Goal: Task Accomplishment & Management: Use online tool/utility

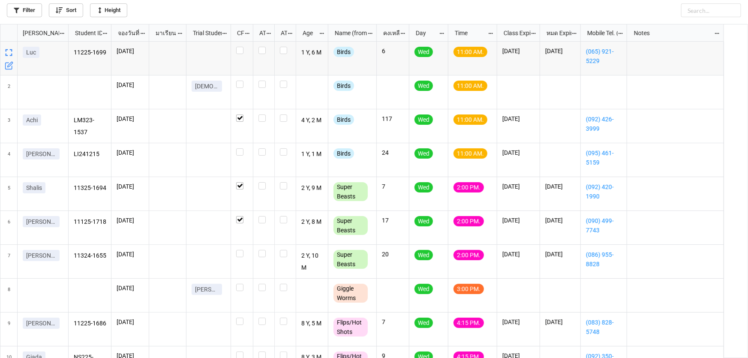
click at [8, 66] on icon "grid" at bounding box center [9, 64] width 5 height 5
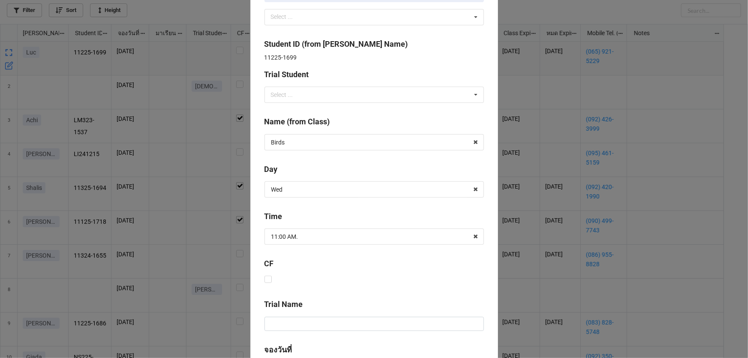
scroll to position [347, 0]
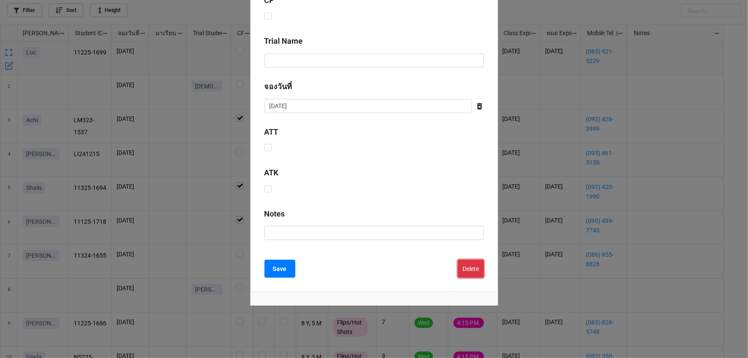
click at [462, 270] on button "Delete" at bounding box center [471, 269] width 26 height 18
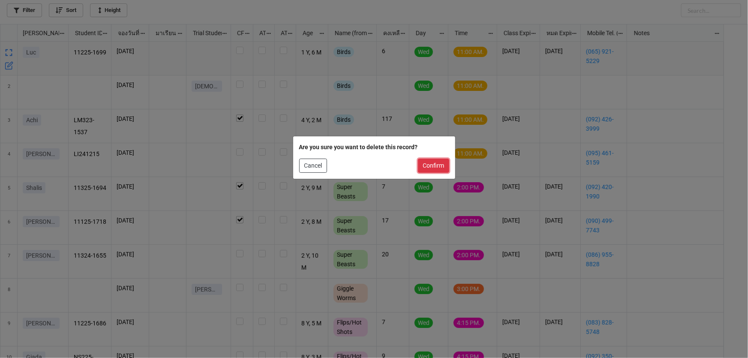
click at [443, 163] on button "Confirm" at bounding box center [433, 166] width 31 height 15
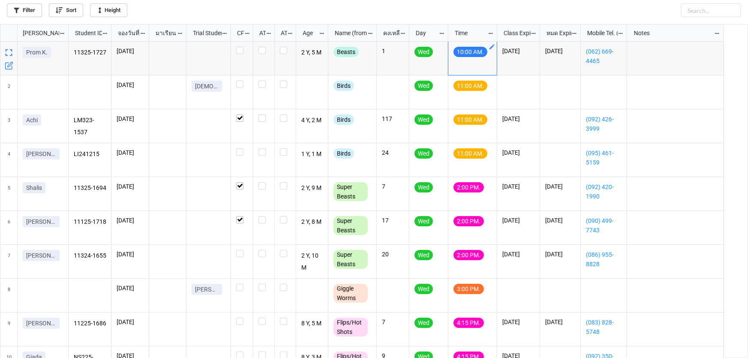
click at [494, 43] on link "grid" at bounding box center [491, 46] width 7 height 7
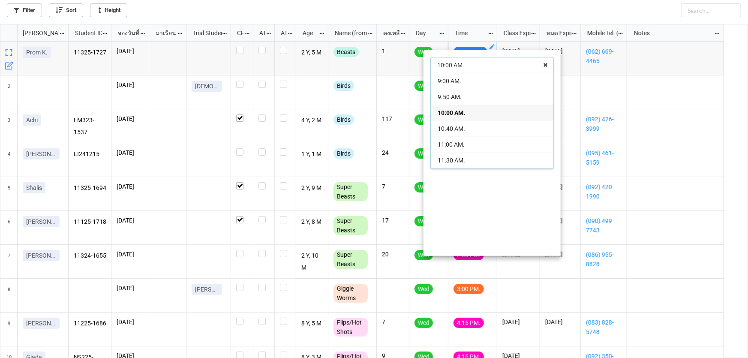
click at [467, 115] on div "10:00 AM." at bounding box center [492, 113] width 123 height 16
click at [411, 51] on div at bounding box center [374, 179] width 748 height 358
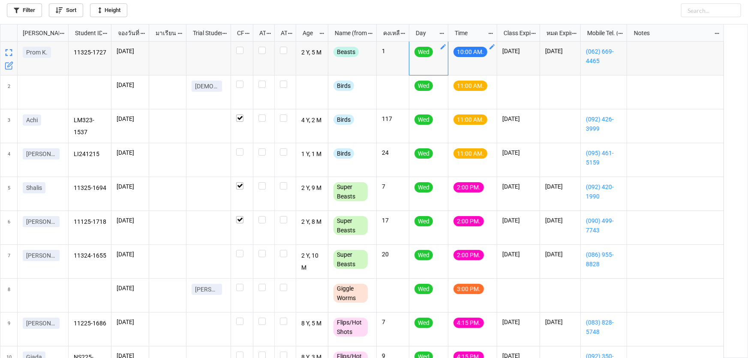
click at [438, 48] on div "Wed" at bounding box center [428, 54] width 28 height 15
click at [444, 49] on icon "grid" at bounding box center [443, 46] width 7 height 7
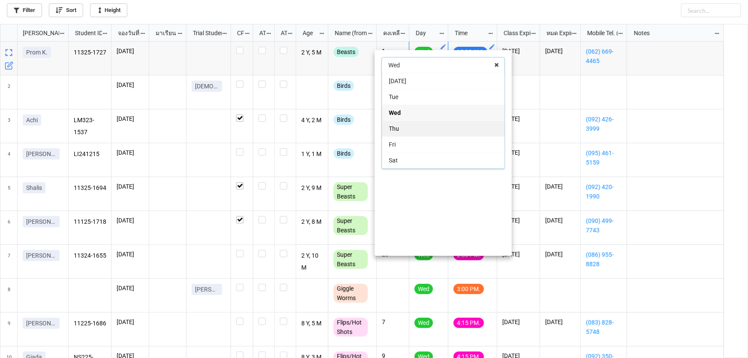
click at [431, 128] on div "Thu" at bounding box center [443, 128] width 123 height 16
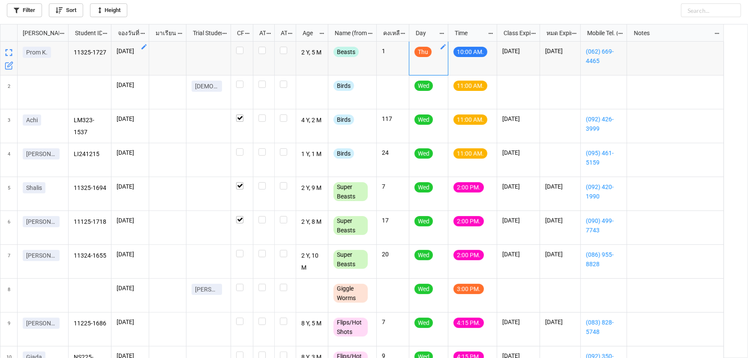
click at [144, 47] on icon "grid" at bounding box center [143, 46] width 5 height 5
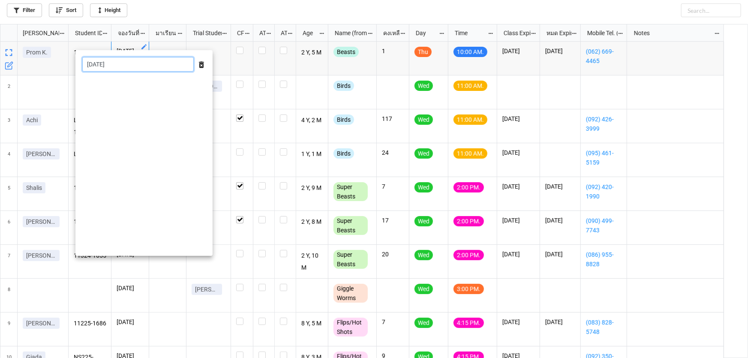
click at [144, 63] on input "[DATE]" at bounding box center [137, 64] width 111 height 15
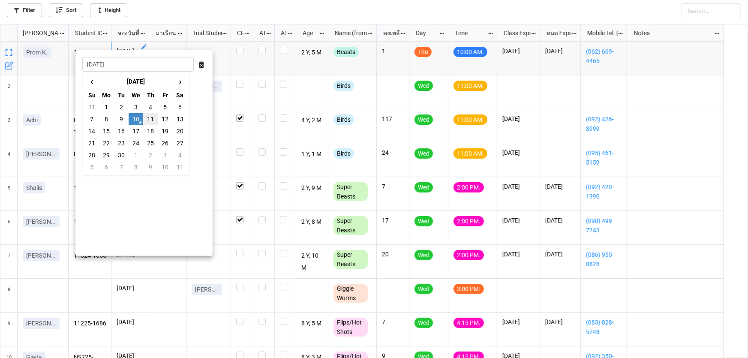
click at [150, 120] on td "11" at bounding box center [150, 119] width 15 height 12
type input "[DATE]"
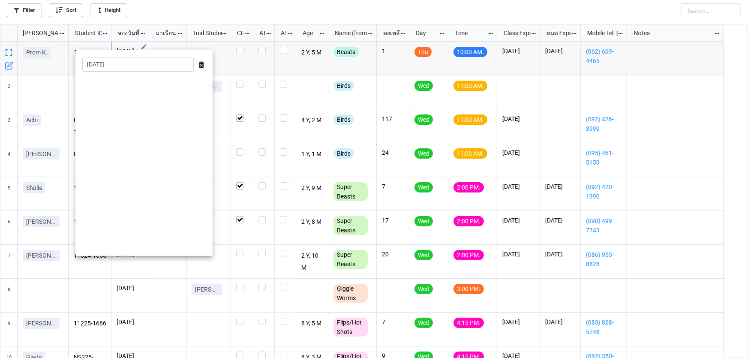
drag, startPoint x: 275, startPoint y: 60, endPoint x: 290, endPoint y: 60, distance: 15.0
click at [276, 61] on div at bounding box center [374, 179] width 748 height 358
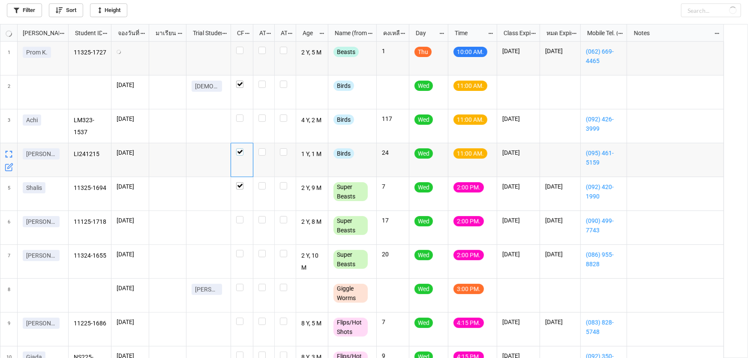
click at [239, 148] on label "grid" at bounding box center [242, 148] width 12 height 0
checkbox input "false"
checkbox input "true"
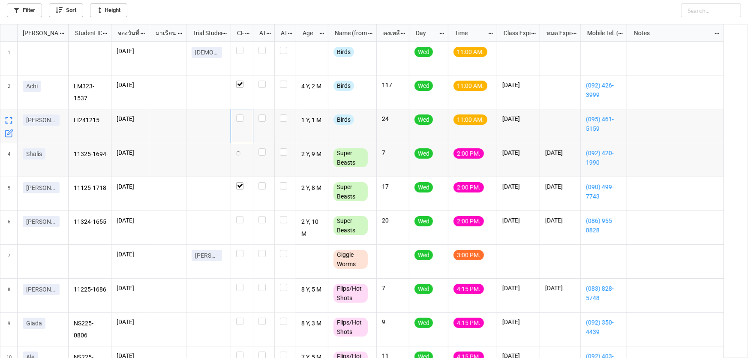
click at [242, 110] on div "grid" at bounding box center [242, 126] width 22 height 34
click at [242, 114] on label "grid" at bounding box center [242, 114] width 12 height 0
click at [245, 224] on div "grid" at bounding box center [242, 228] width 22 height 34
click at [242, 216] on label "grid" at bounding box center [242, 216] width 12 height 0
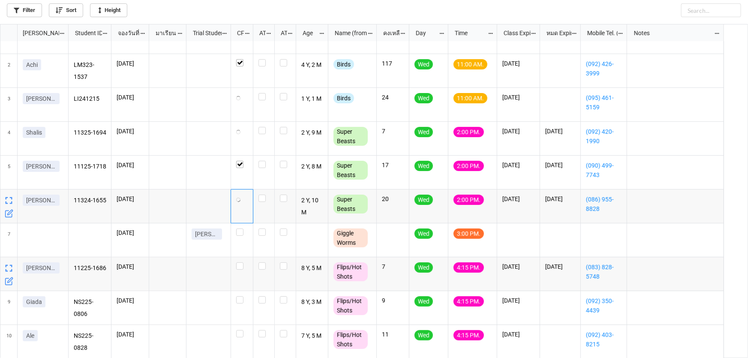
scroll to position [34, 0]
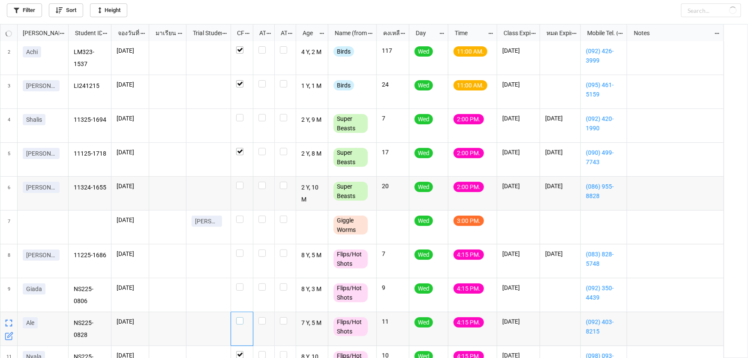
click at [239, 317] on label "grid" at bounding box center [242, 317] width 12 height 0
checkbox input "true"
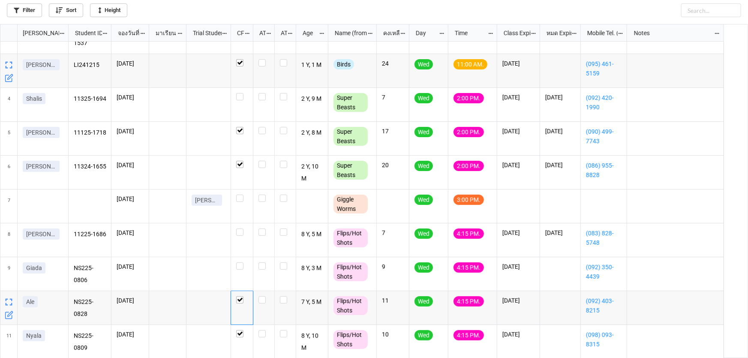
scroll to position [56, 0]
checkbox input "false"
checkbox input "true"
checkbox input "false"
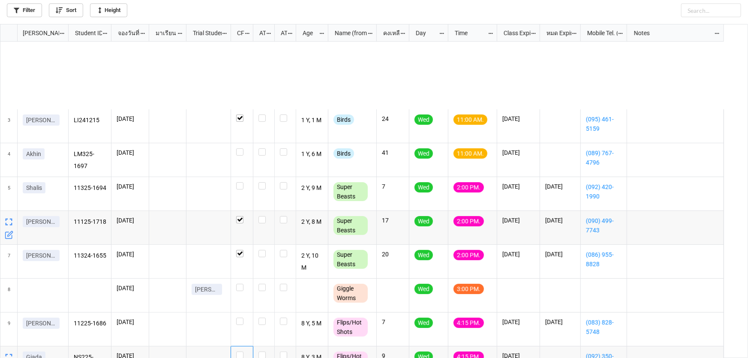
scroll to position [90, 0]
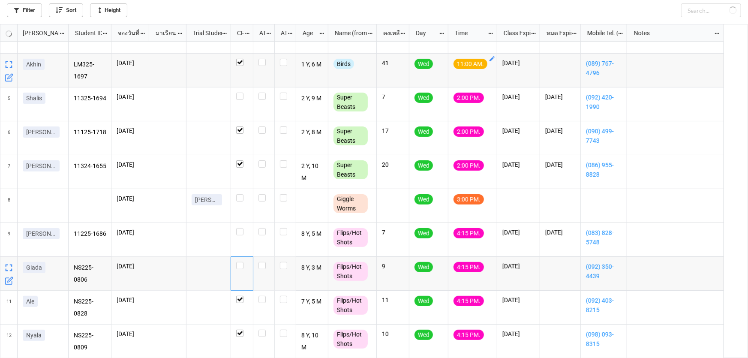
checkbox input "true"
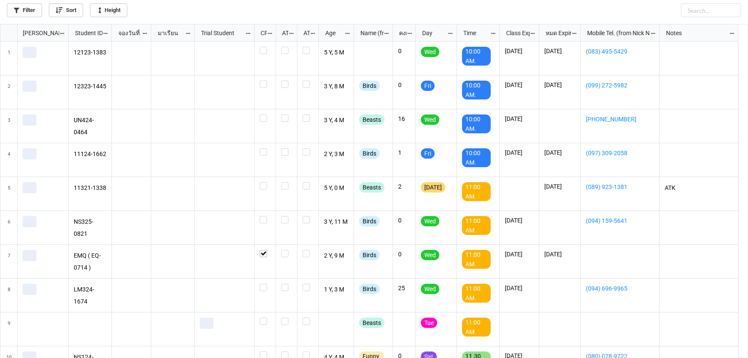
scroll to position [329, 742]
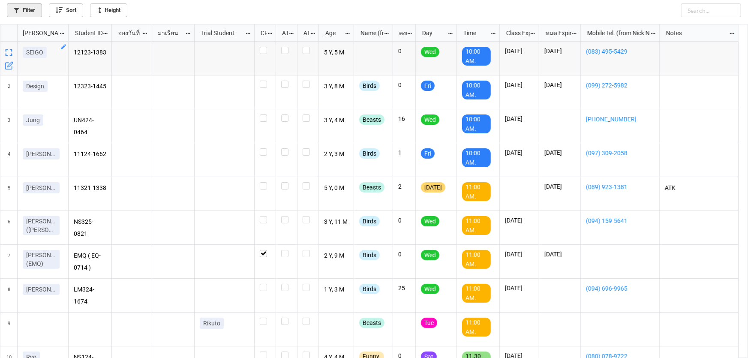
click at [27, 10] on link "Filter" at bounding box center [24, 10] width 35 height 14
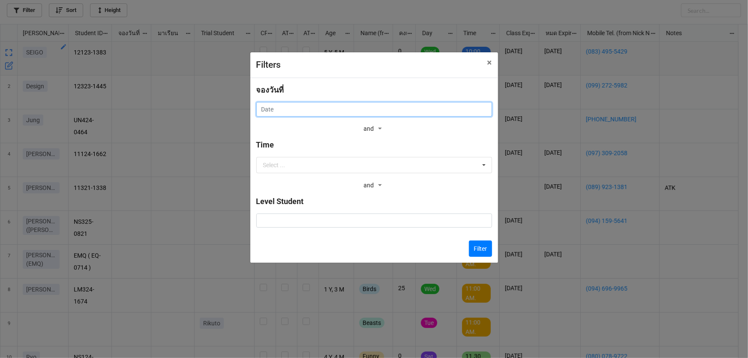
click at [386, 110] on input "text" at bounding box center [374, 109] width 236 height 15
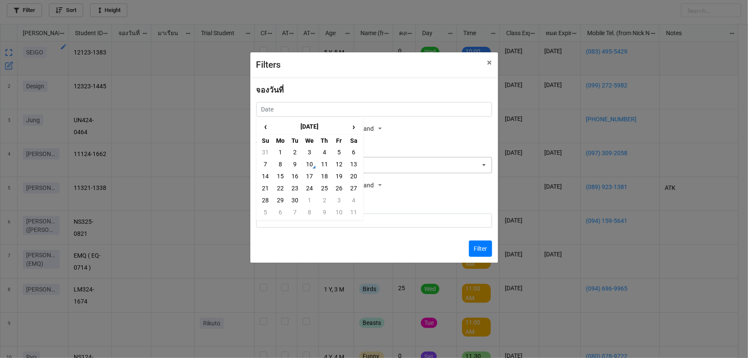
drag, startPoint x: 308, startPoint y: 152, endPoint x: 326, endPoint y: 157, distance: 18.4
click at [308, 151] on td "3" at bounding box center [309, 152] width 15 height 12
type input "3/9/2025"
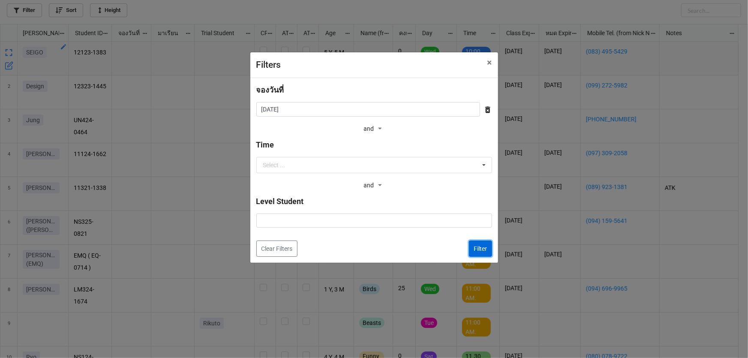
click at [485, 244] on button "Filter" at bounding box center [480, 248] width 23 height 16
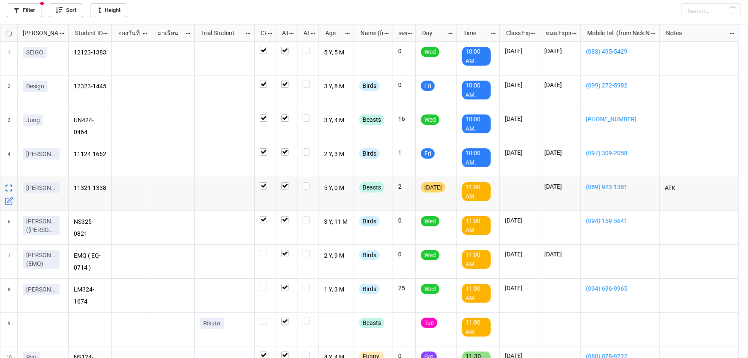
checkbox input "true"
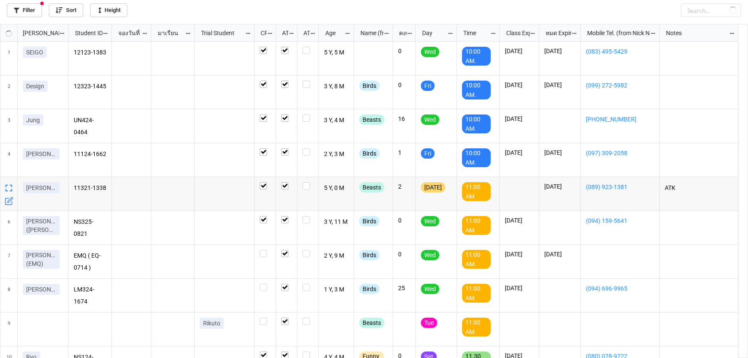
checkbox input "true"
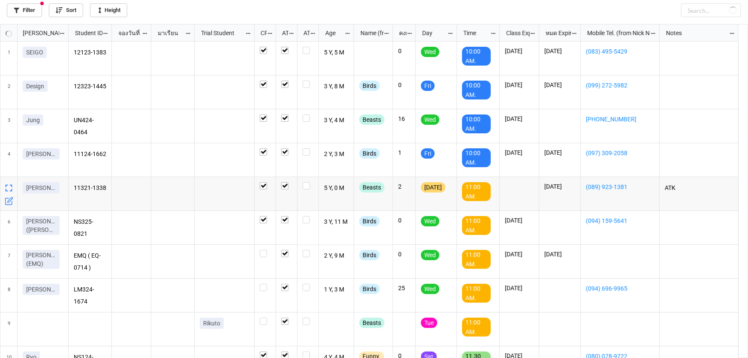
checkbox input "true"
checkbox input "false"
checkbox input "true"
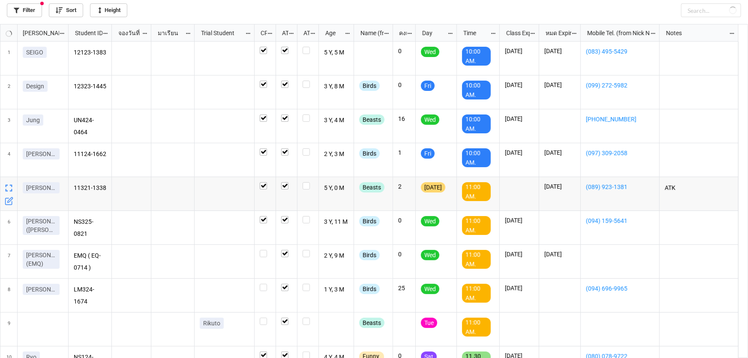
checkbox input "true"
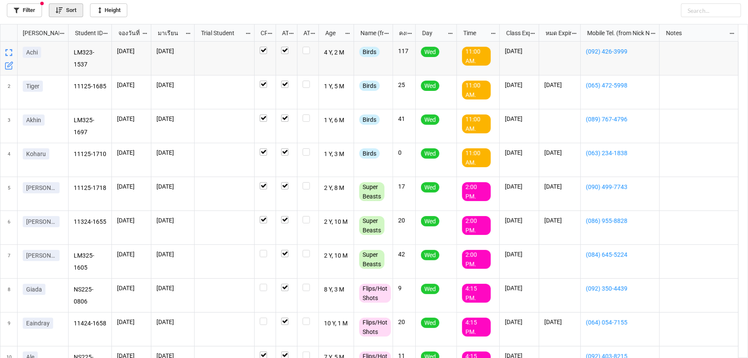
click at [63, 9] on link "Sort" at bounding box center [66, 10] width 34 height 14
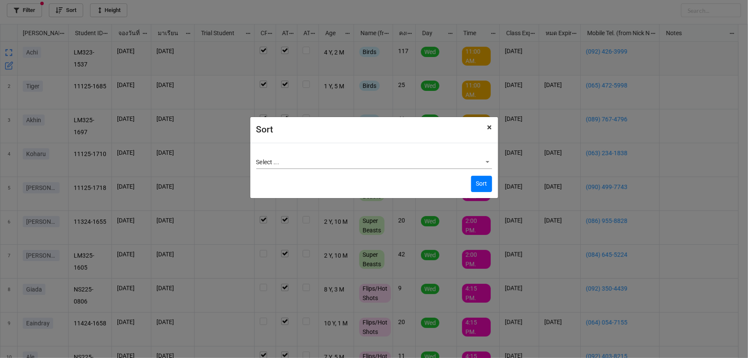
click at [491, 128] on span "×" at bounding box center [489, 127] width 5 height 10
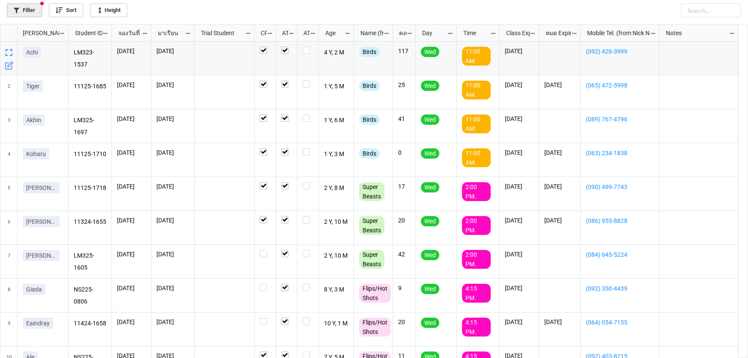
click at [25, 9] on link "Filter" at bounding box center [24, 10] width 35 height 14
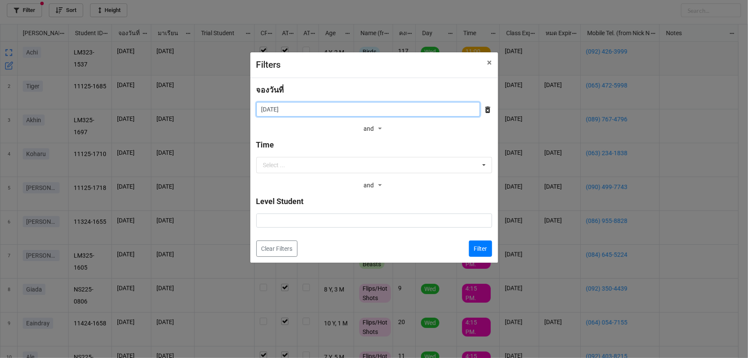
click at [276, 109] on input "3/9/2025" at bounding box center [368, 109] width 224 height 15
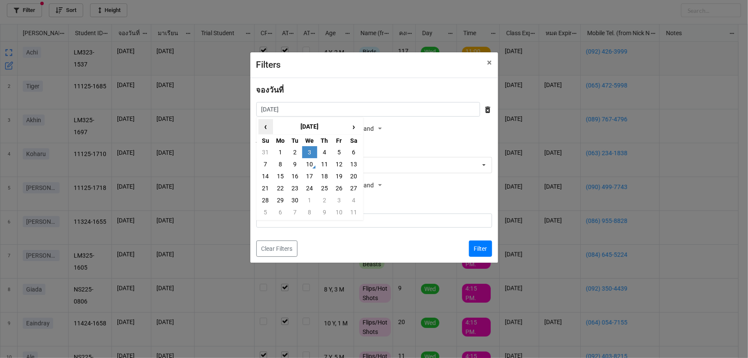
click at [264, 129] on span "‹" at bounding box center [266, 127] width 14 height 14
click at [309, 201] on td "27" at bounding box center [309, 200] width 15 height 12
type input "27/8/2025"
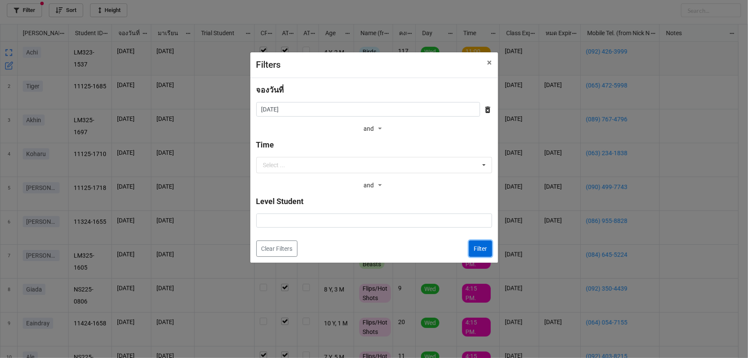
click at [484, 248] on button "Filter" at bounding box center [480, 248] width 23 height 16
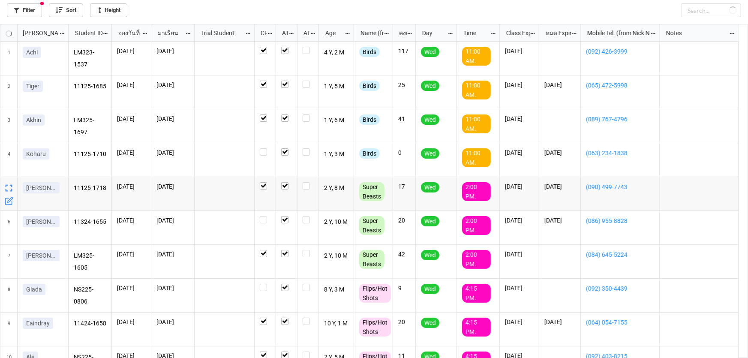
checkbox input "false"
checkbox input "true"
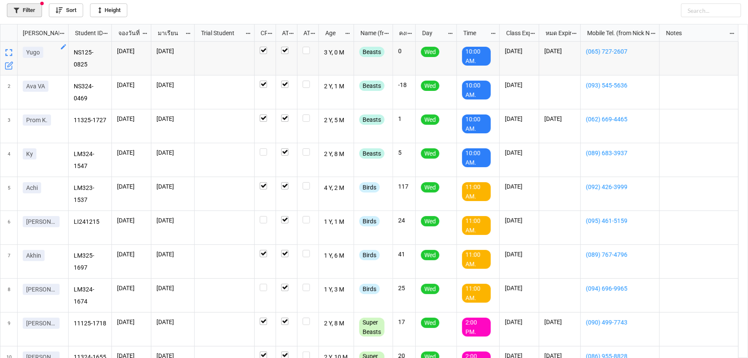
click at [32, 13] on link "Filter" at bounding box center [24, 10] width 35 height 14
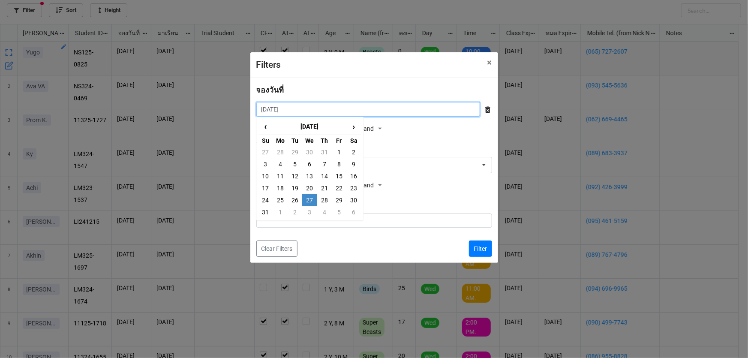
click at [371, 109] on input "27/8/2025" at bounding box center [368, 109] width 224 height 15
click at [304, 193] on td "20" at bounding box center [309, 188] width 15 height 12
type input "20/8/2025"
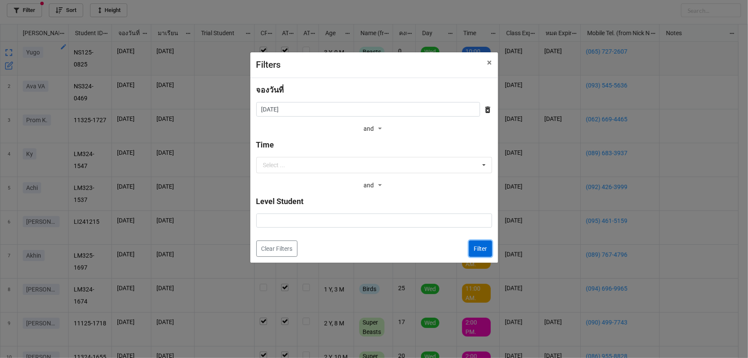
click at [477, 252] on button "Filter" at bounding box center [480, 248] width 23 height 16
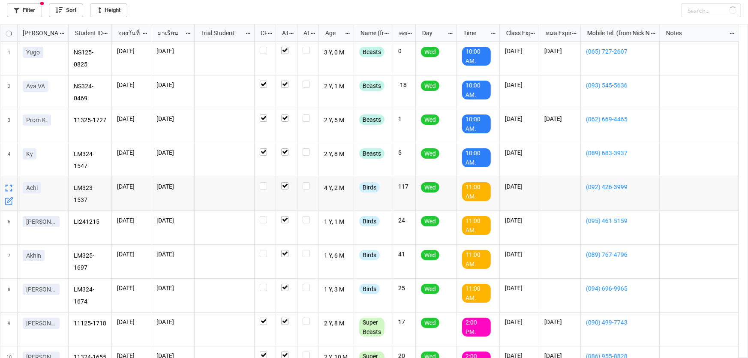
checkbox input "false"
checkbox input "true"
checkbox input "false"
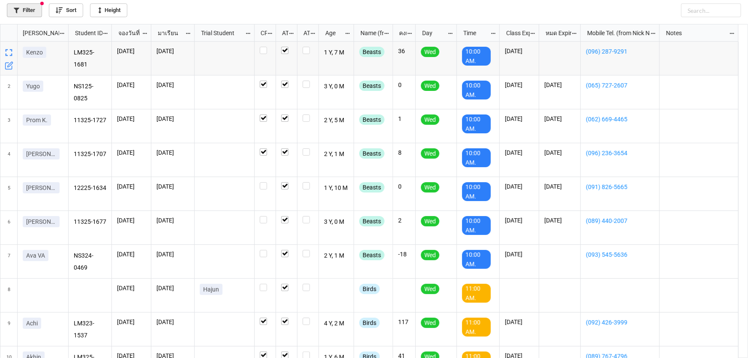
click at [33, 9] on link "Filter" at bounding box center [24, 10] width 35 height 14
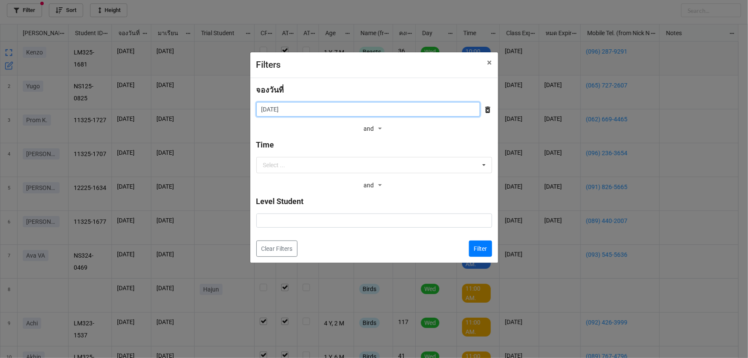
click at [367, 105] on input "20/8/2025" at bounding box center [368, 109] width 224 height 15
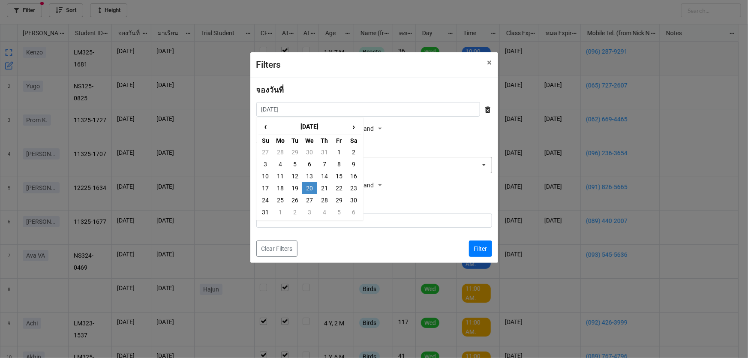
click at [309, 172] on td "13" at bounding box center [309, 176] width 15 height 12
type input "13/8/2025"
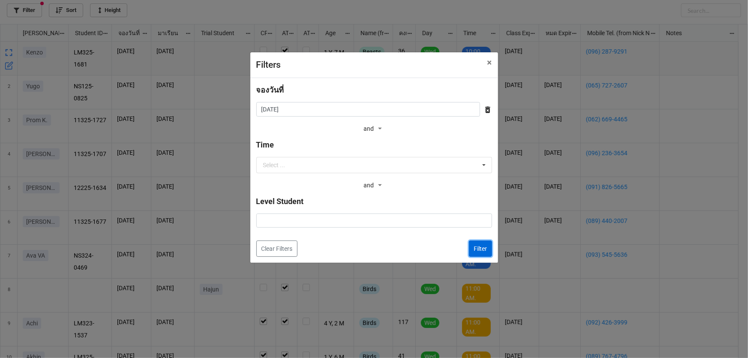
click at [488, 252] on button "Filter" at bounding box center [480, 248] width 23 height 16
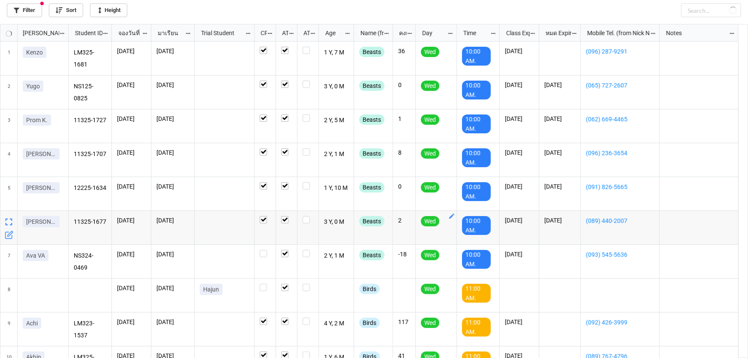
checkbox input "true"
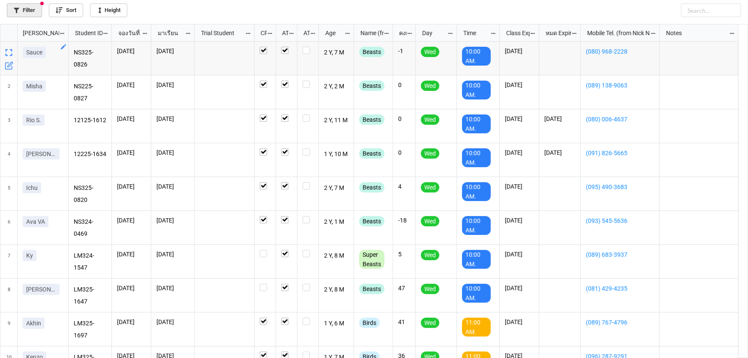
click at [31, 12] on link "Filter" at bounding box center [24, 10] width 35 height 14
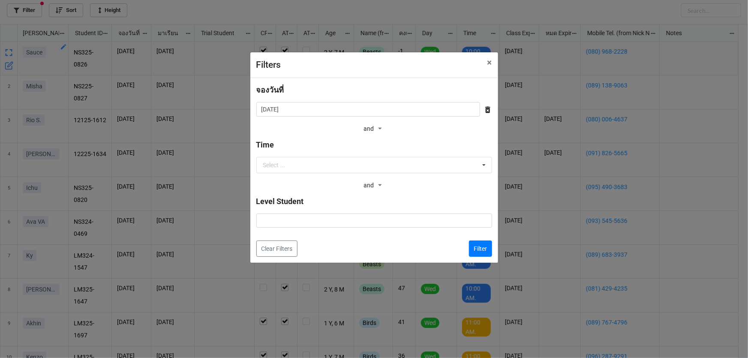
click at [382, 117] on div "จองวันที่ 13/8/2025 ‹ August 2025 › Su Mo Tu We Th Fr Sa 27 28 29 30 31 1 2 3 4…" at bounding box center [374, 109] width 236 height 51
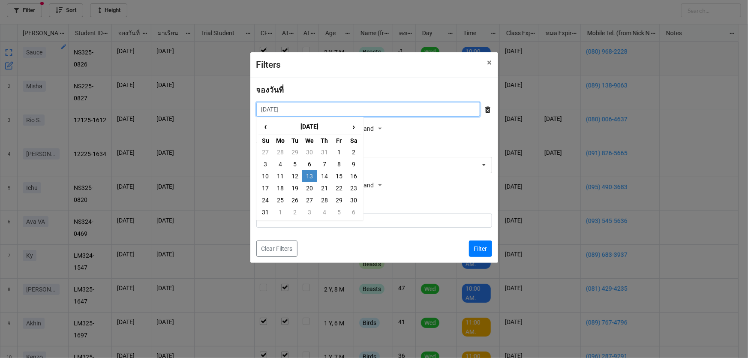
click at [379, 111] on input "13/8/2025" at bounding box center [368, 109] width 224 height 15
click at [313, 162] on td "6" at bounding box center [309, 164] width 15 height 12
type input "6/8/2025"
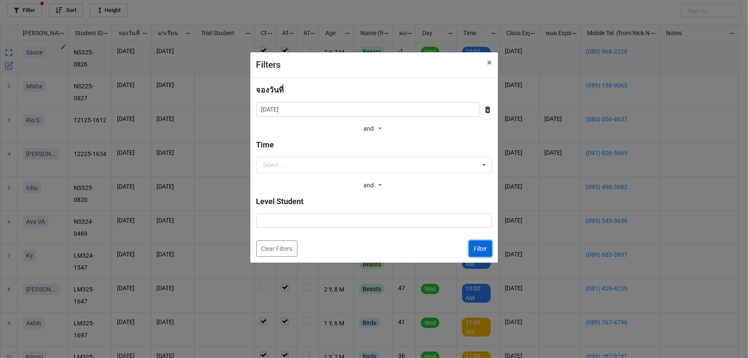
click at [476, 248] on button "Filter" at bounding box center [480, 248] width 23 height 16
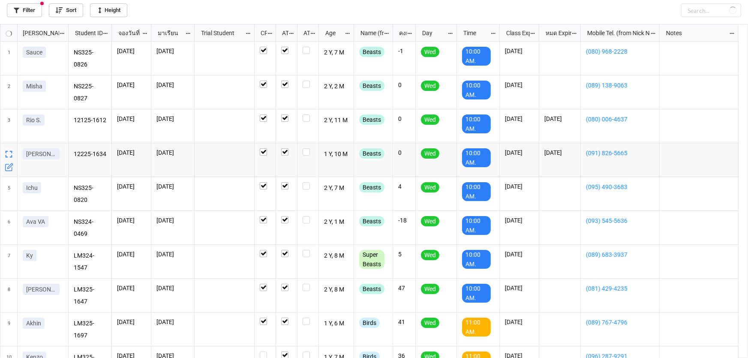
checkbox input "true"
checkbox input "false"
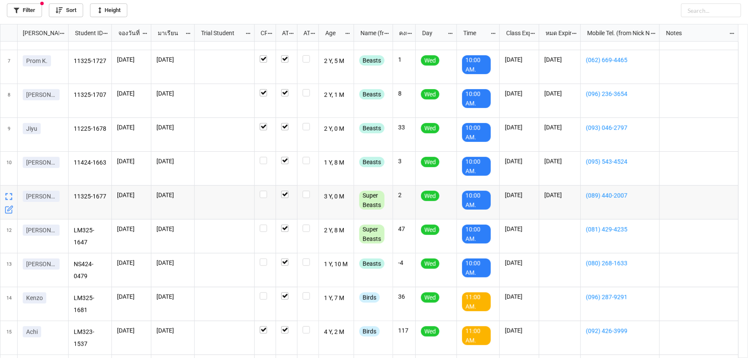
scroll to position [0, 0]
